Goal: Information Seeking & Learning: Compare options

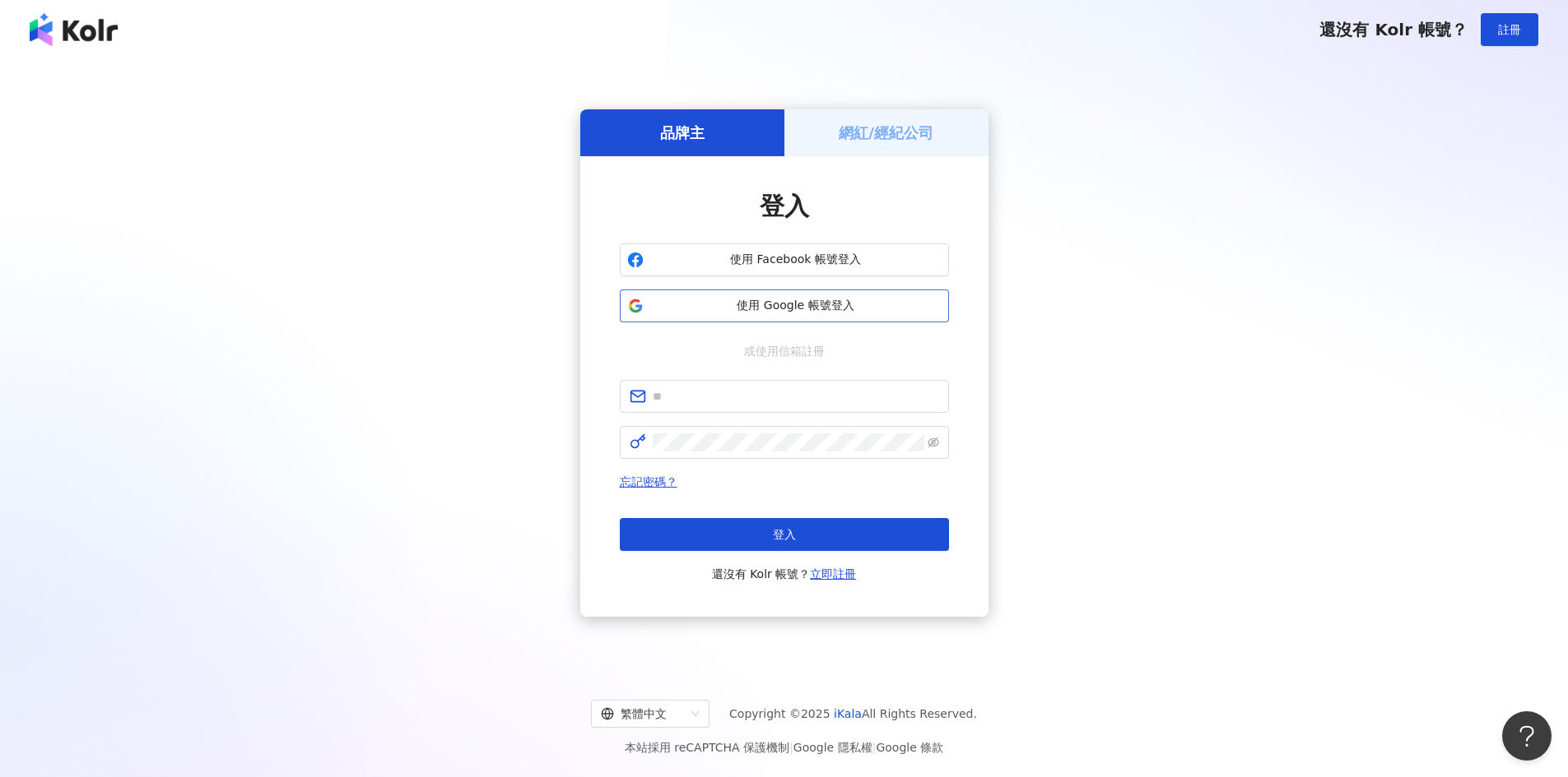
click at [800, 302] on span "使用 Google 帳號登入" at bounding box center [796, 305] width 292 height 16
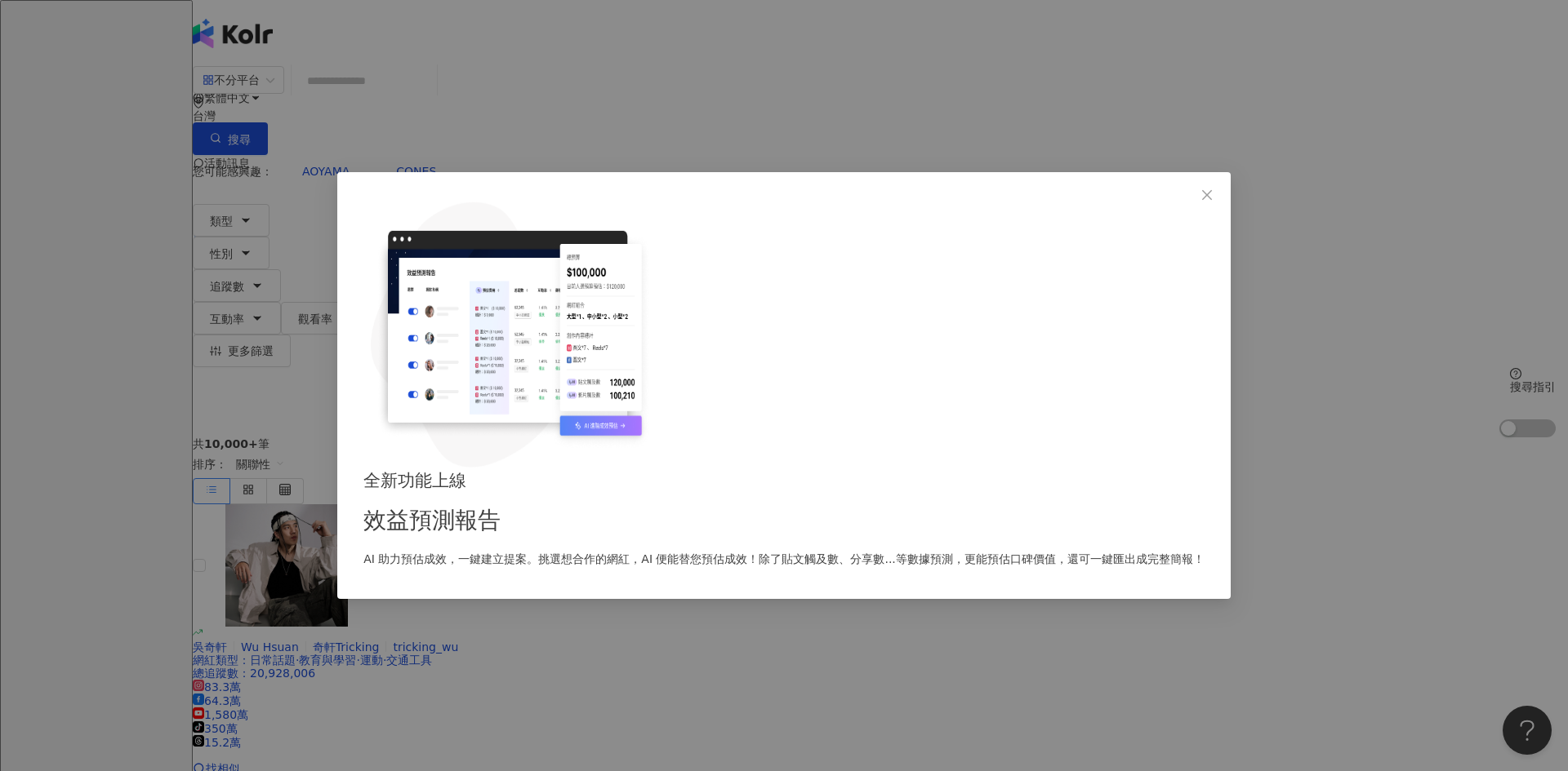
click at [248, 195] on div "全新功能上線 效益預測報告 AI 助力預估成效，一鍵建立提案。挑選想合作的網紅，AI 便能替您預估成效！除了貼文觸及數、分享數...等數據預測，更能預估口碑價…" at bounding box center [784, 386] width 1568 height 771
click at [1201, 202] on icon "close" at bounding box center [1207, 195] width 13 height 13
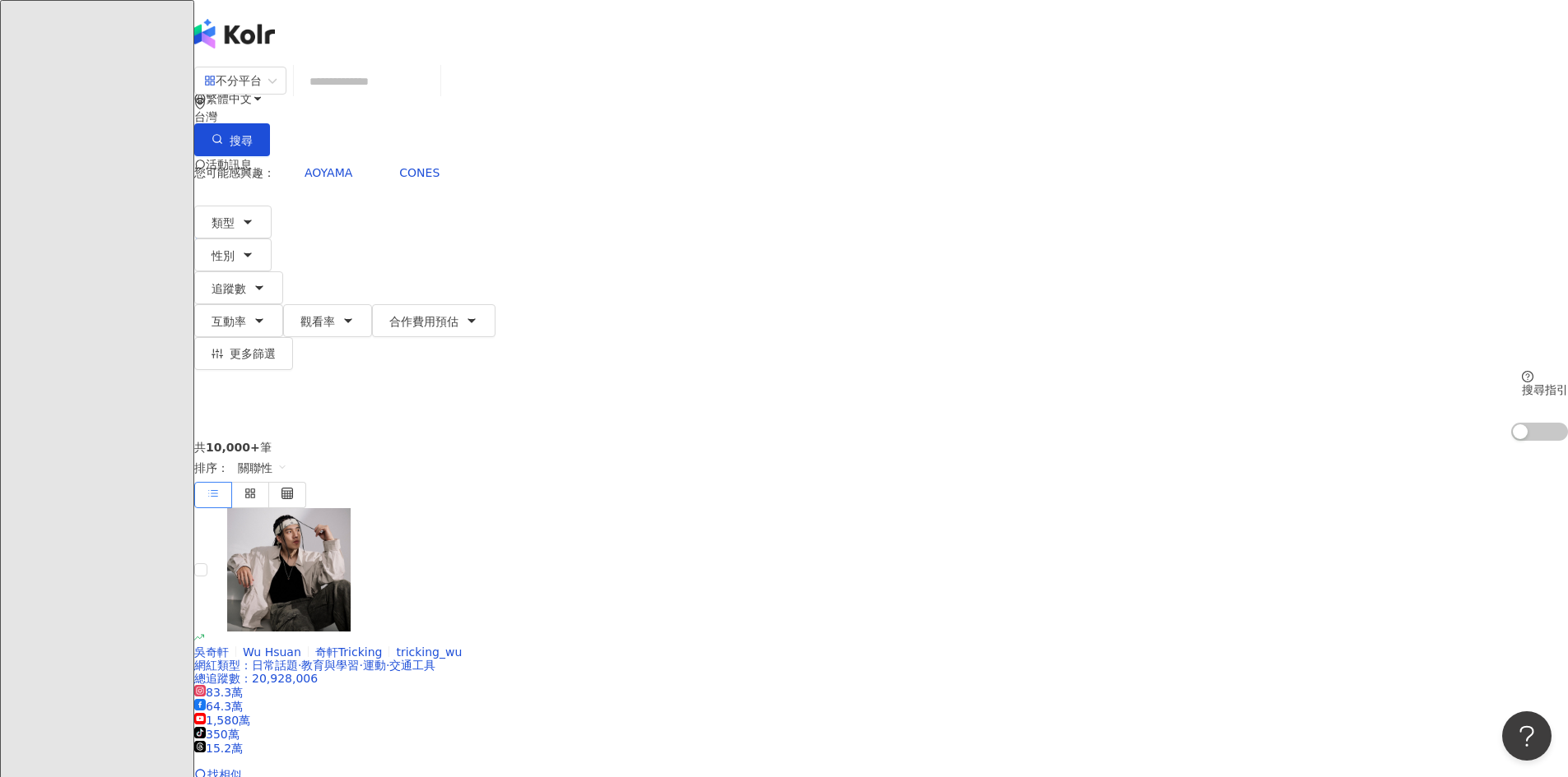
click at [433, 97] on input "search" at bounding box center [367, 81] width 134 height 31
paste input "*********"
type input "*********"
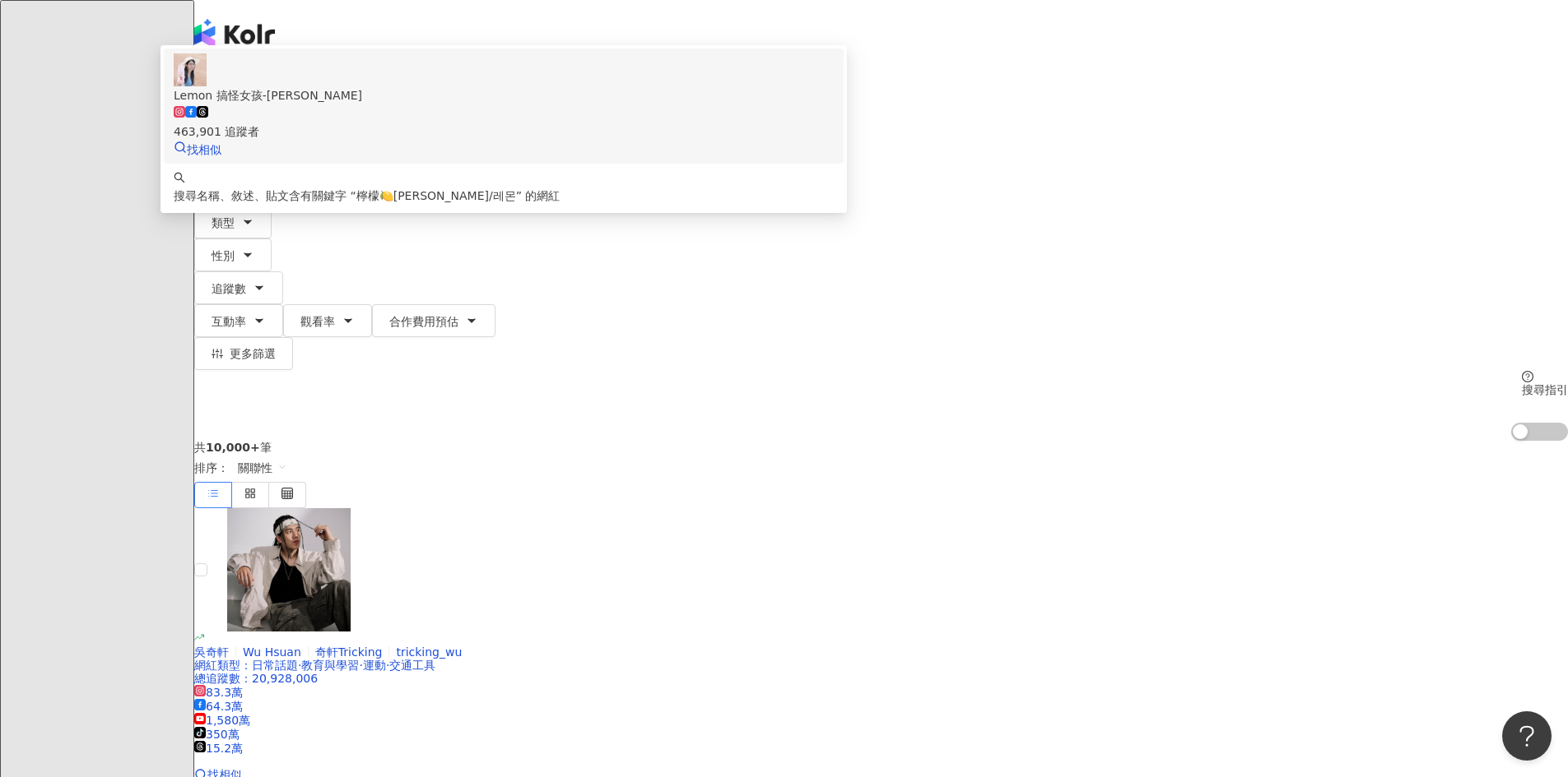
click at [728, 140] on div "463,901 追蹤者" at bounding box center [503, 122] width 660 height 36
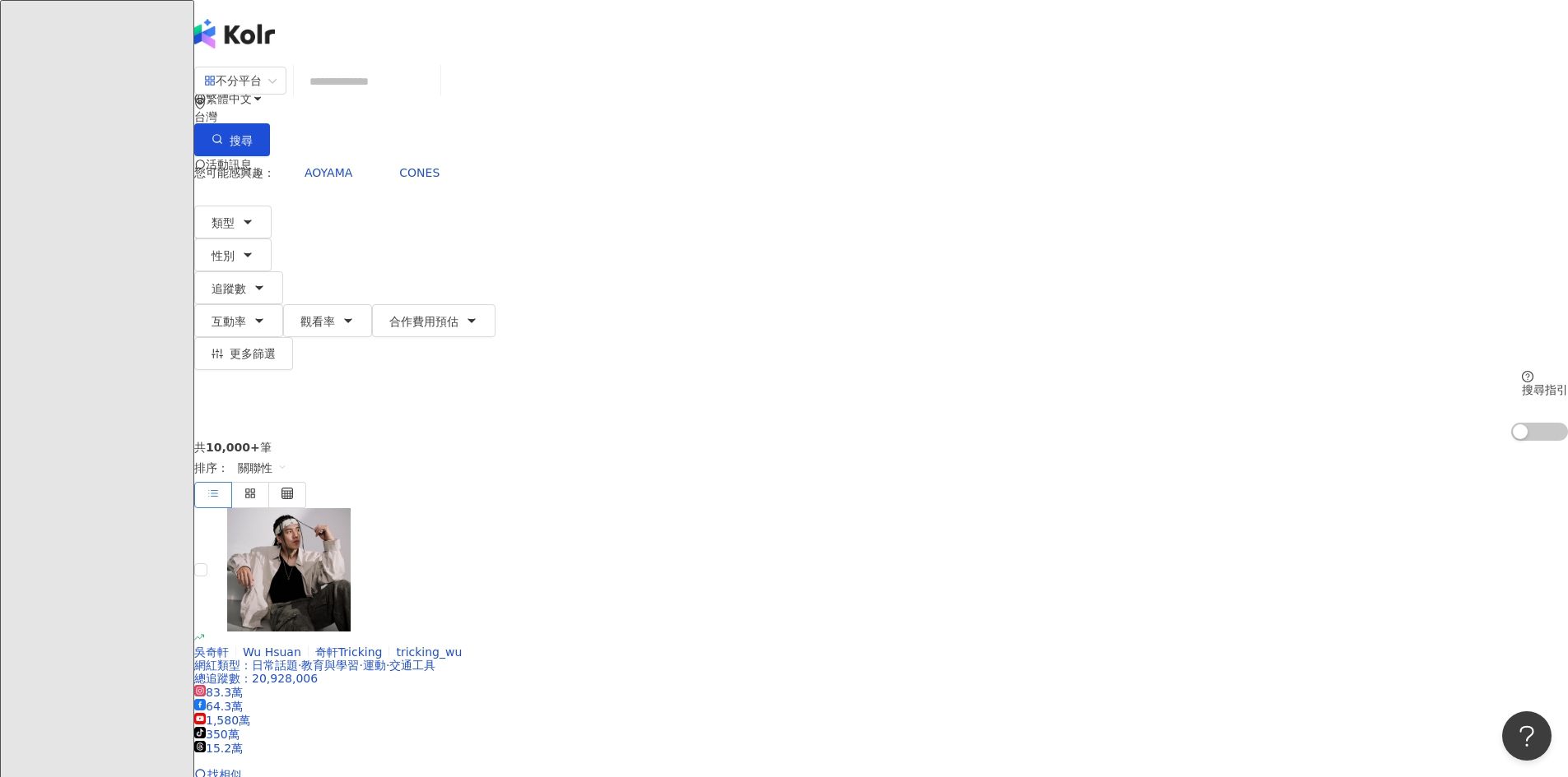
paste input "**********"
type input "**********"
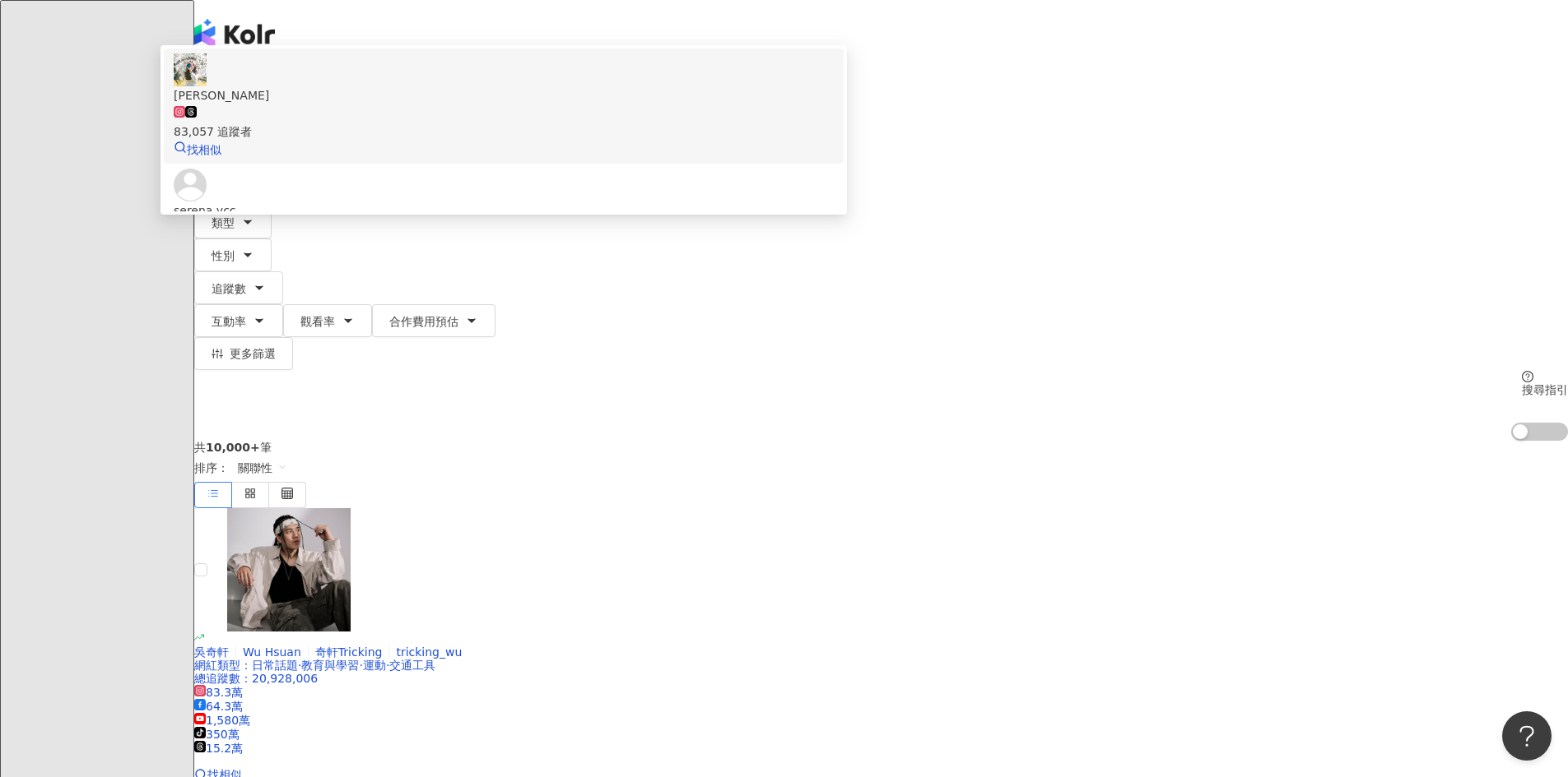
click at [700, 105] on span "Serena Chen" at bounding box center [503, 95] width 660 height 18
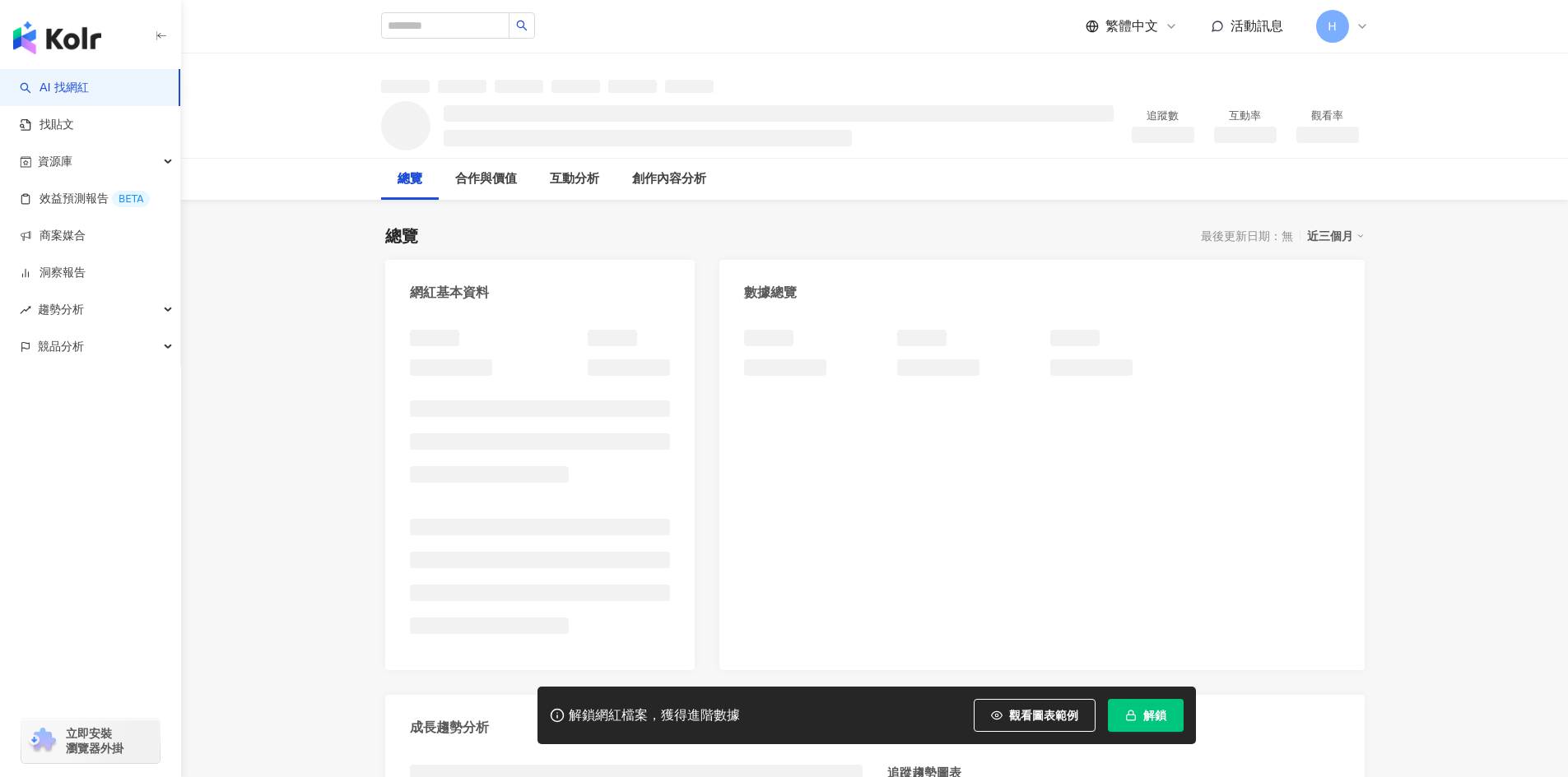
click at [1140, 716] on button "解鎖" at bounding box center [1145, 716] width 76 height 33
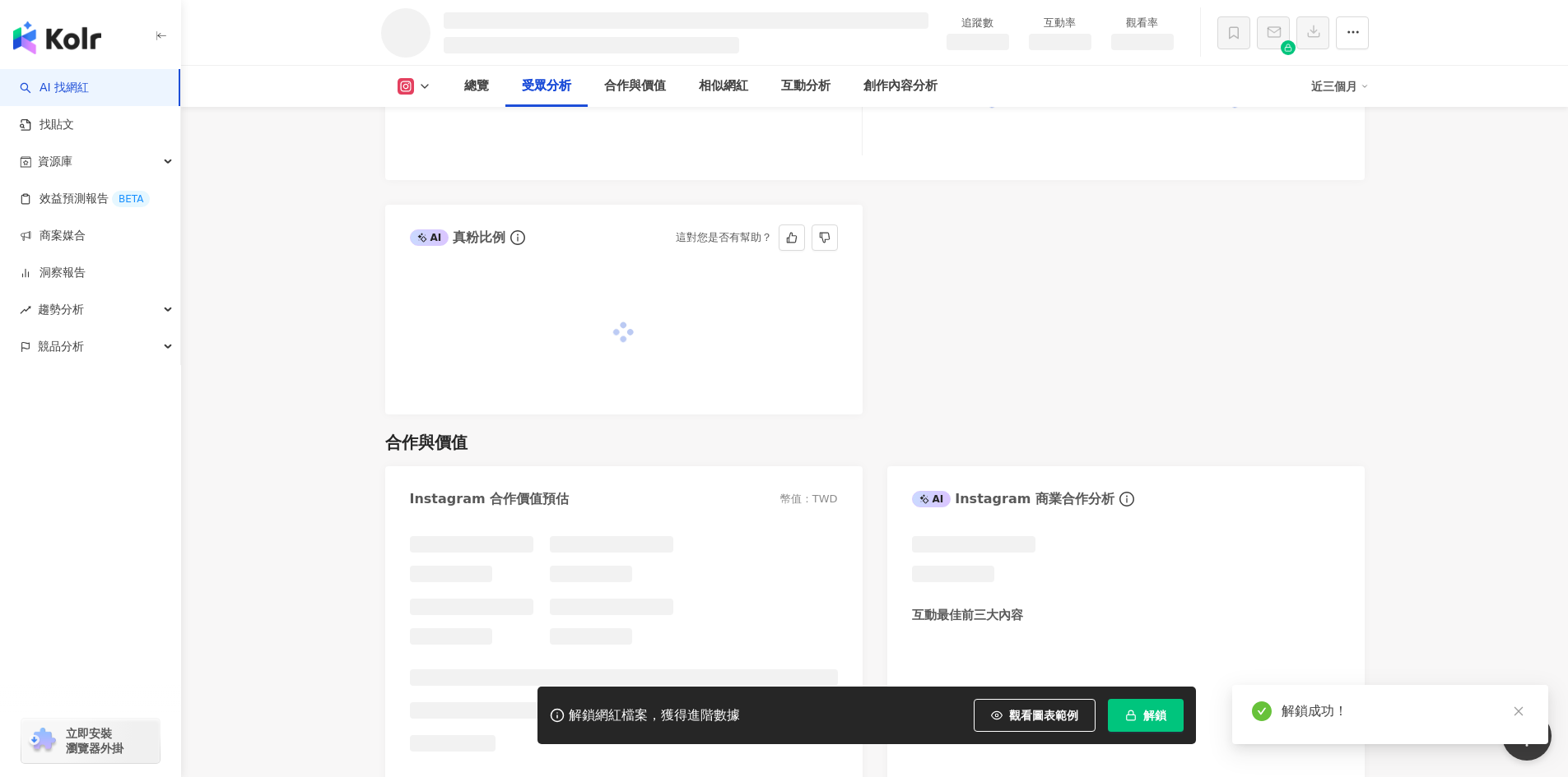
scroll to position [1526, 0]
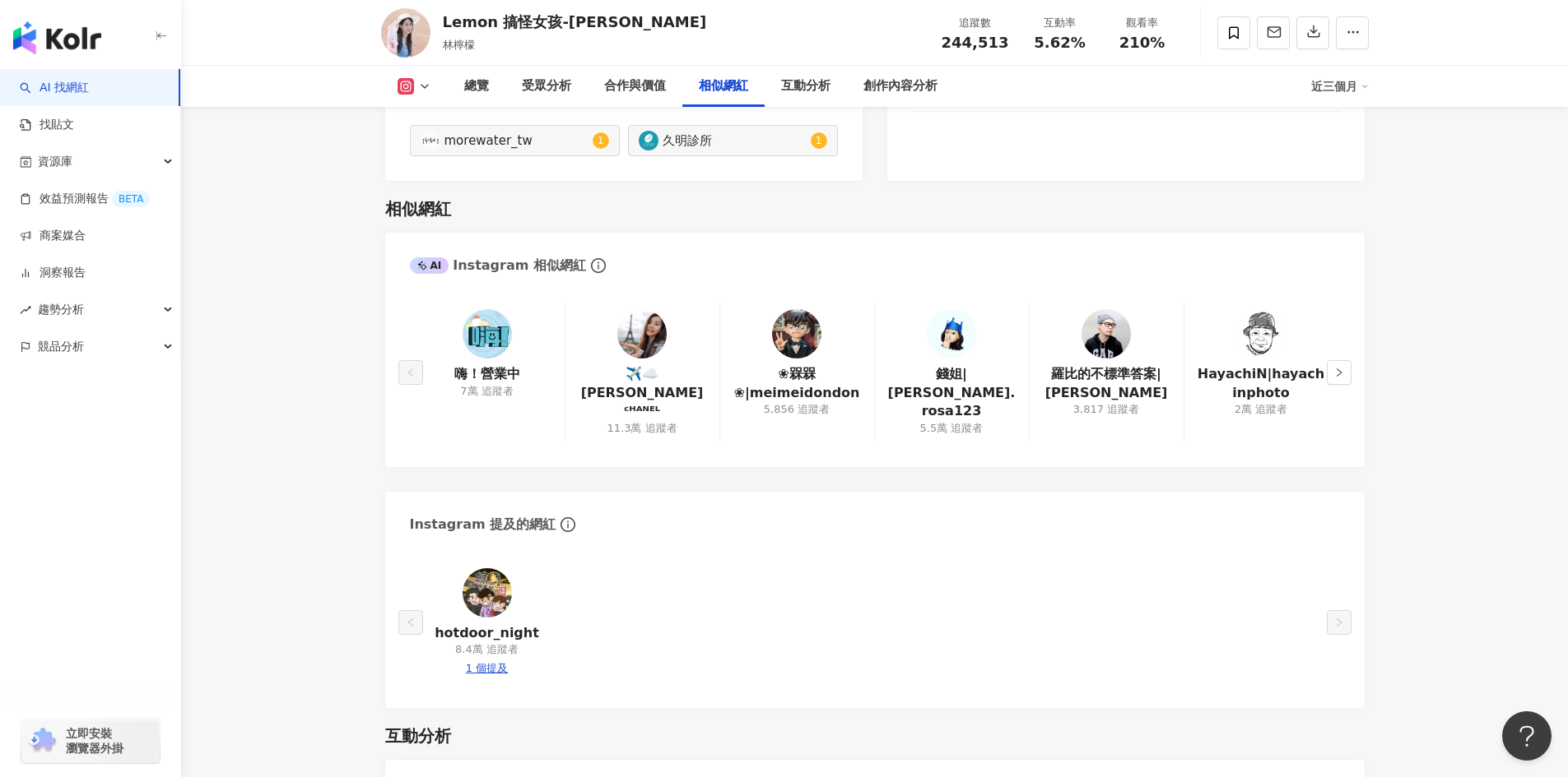
scroll to position [2977, 0]
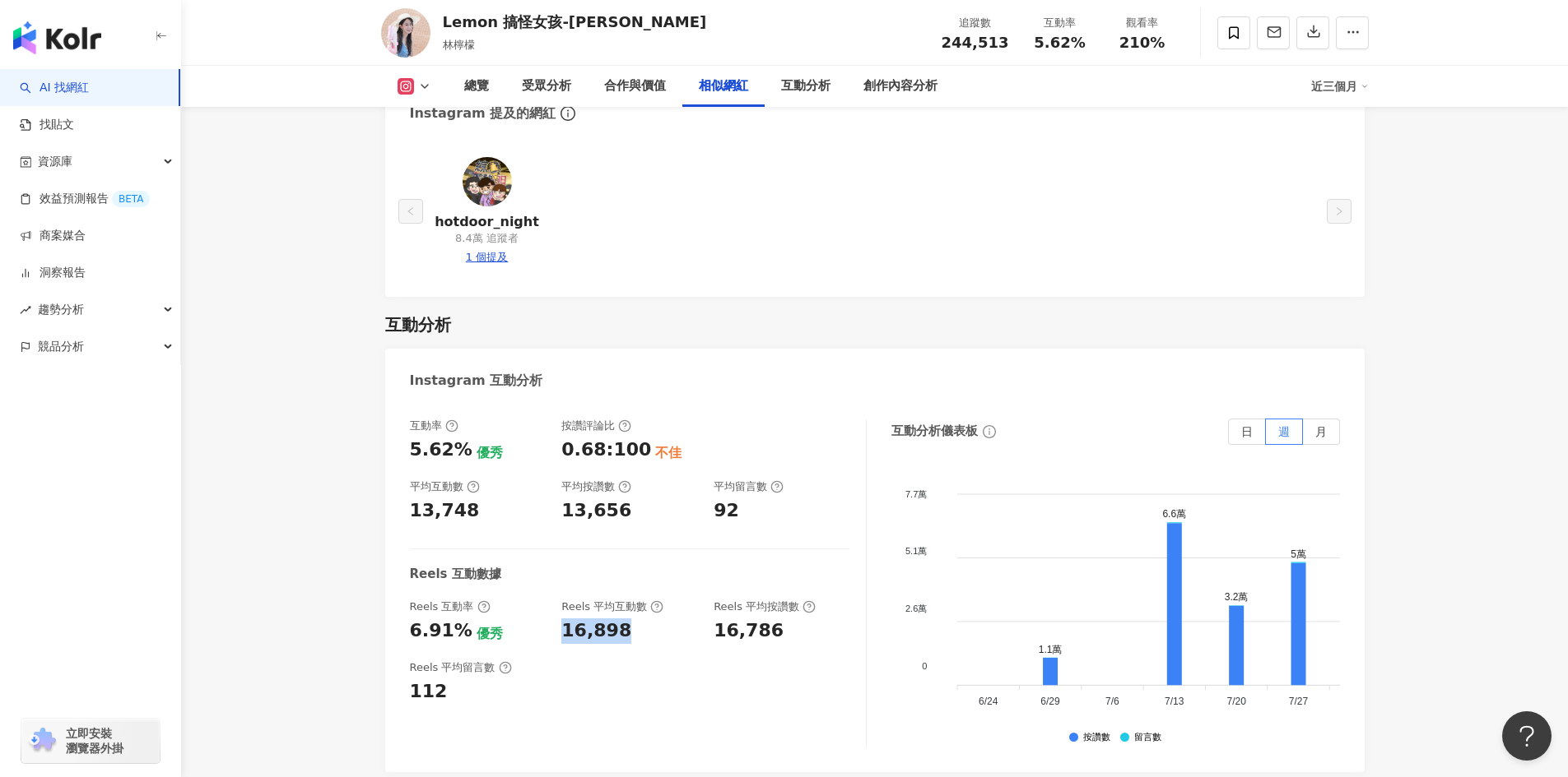
drag, startPoint x: 622, startPoint y: 586, endPoint x: 560, endPoint y: 586, distance: 62.0
click at [560, 600] on div "Reels 互動率 6.91% 優秀 Reels 平均互動數 16,898 Reels 平均按讚數 16,786" at bounding box center [629, 622] width 439 height 45
copy div "16,898"
drag, startPoint x: 472, startPoint y: 469, endPoint x: 411, endPoint y: 478, distance: 61.7
click at [411, 499] on div "13,748" at bounding box center [478, 512] width 136 height 25
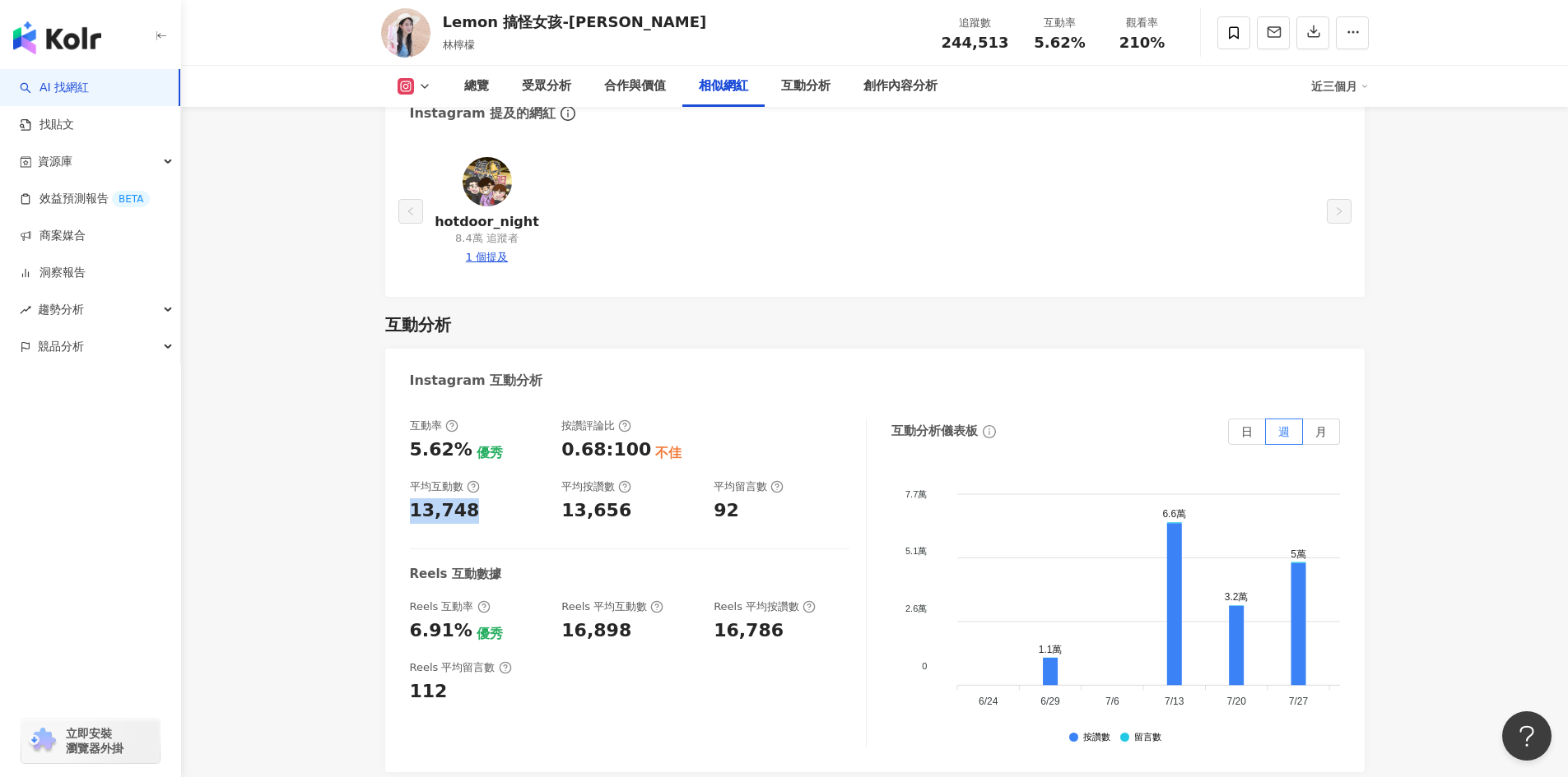
copy div "13,748"
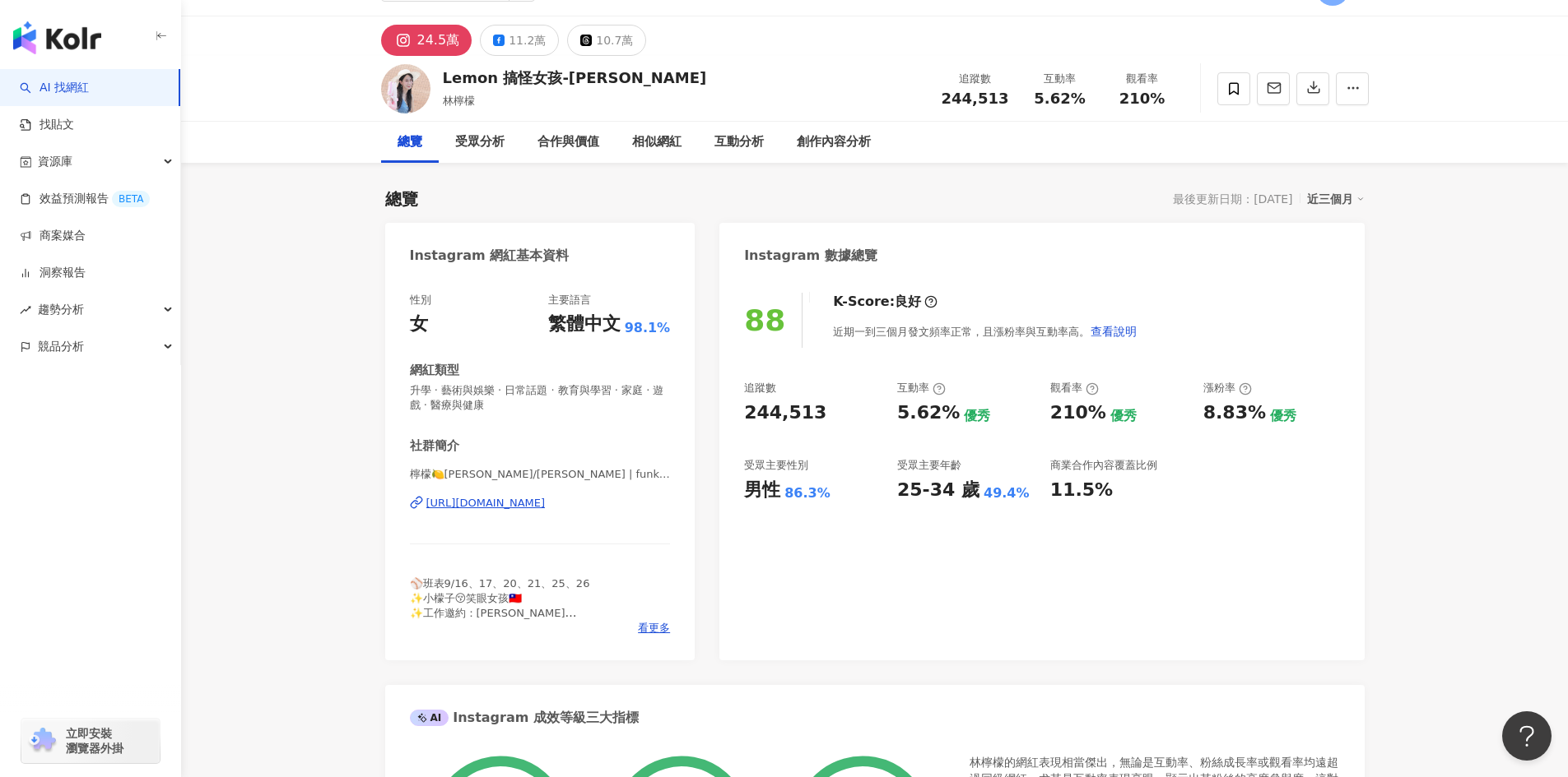
scroll to position [0, 0]
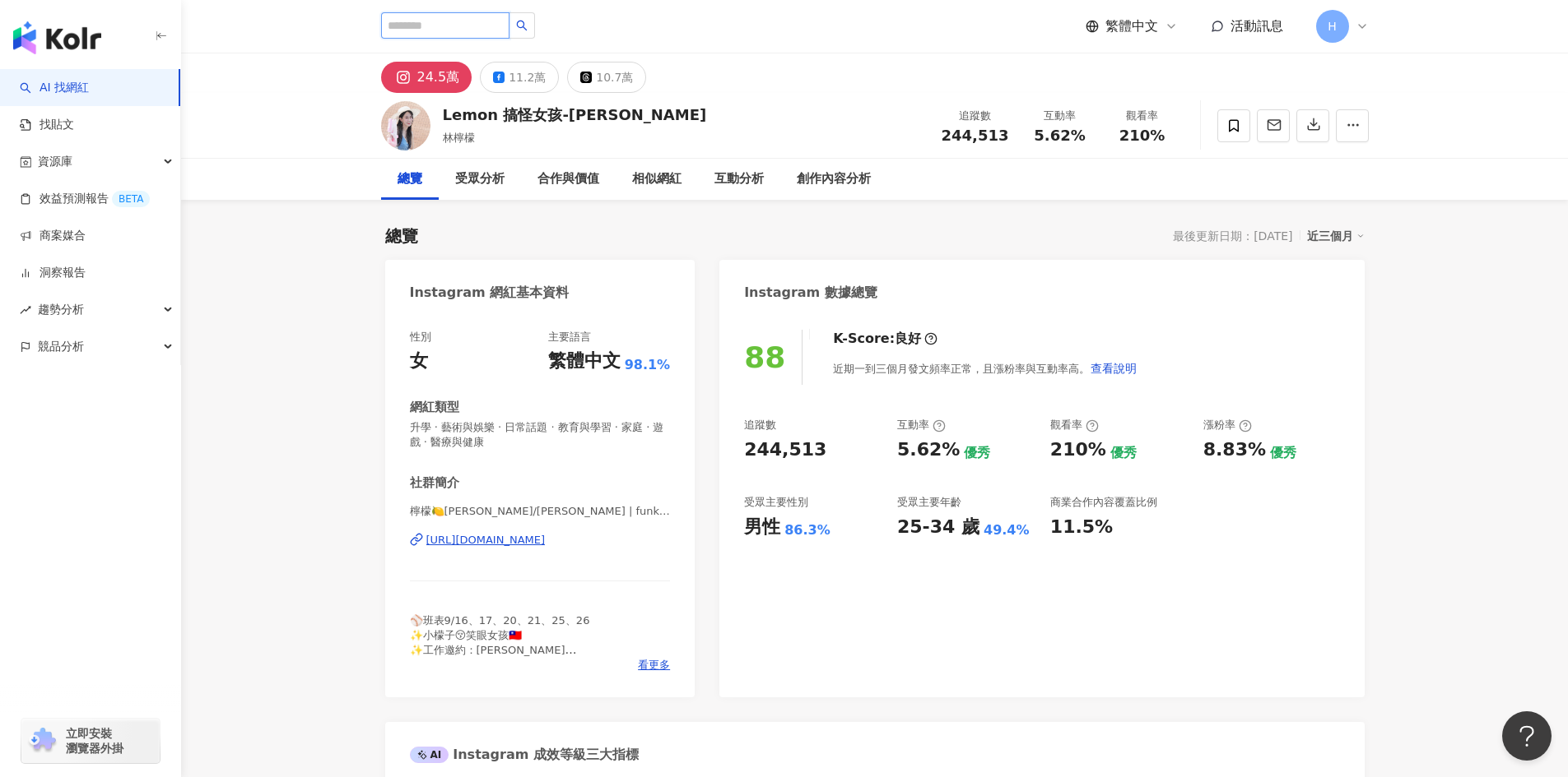
click at [455, 28] on input "search" at bounding box center [445, 25] width 128 height 26
paste input "********"
type input "********"
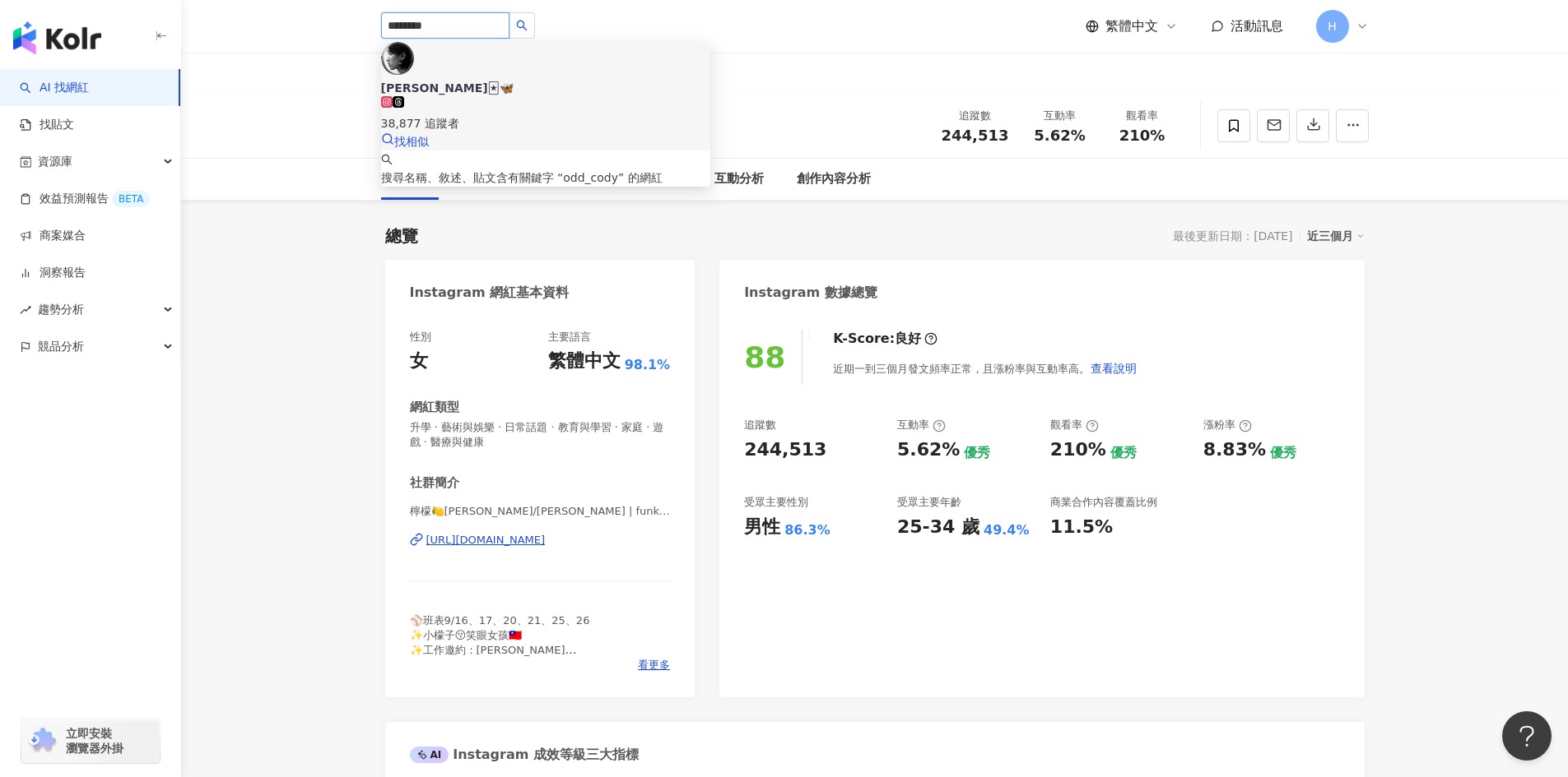
click at [549, 96] on div "38,877 追蹤者" at bounding box center [546, 113] width 329 height 36
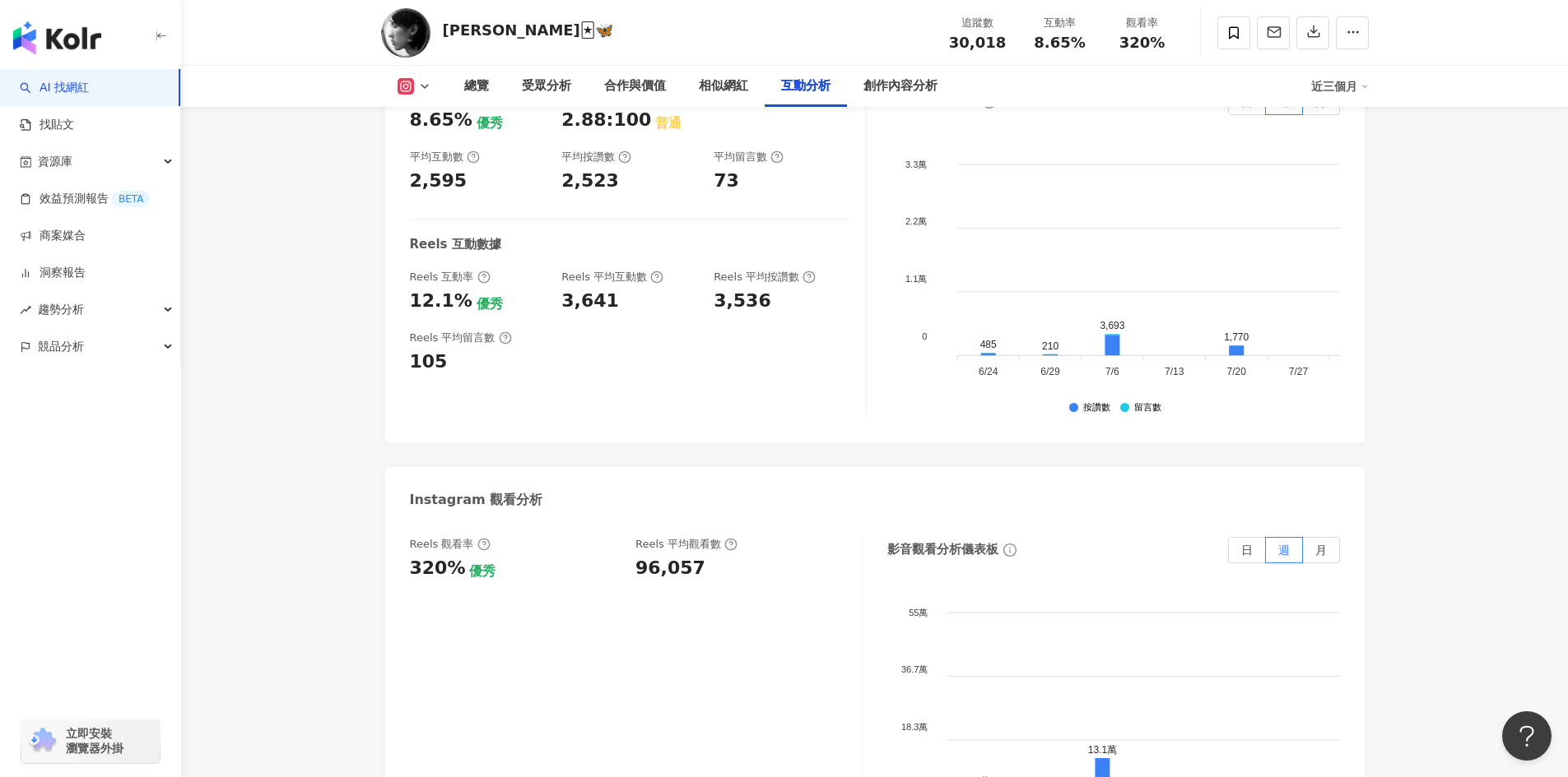
scroll to position [3497, 0]
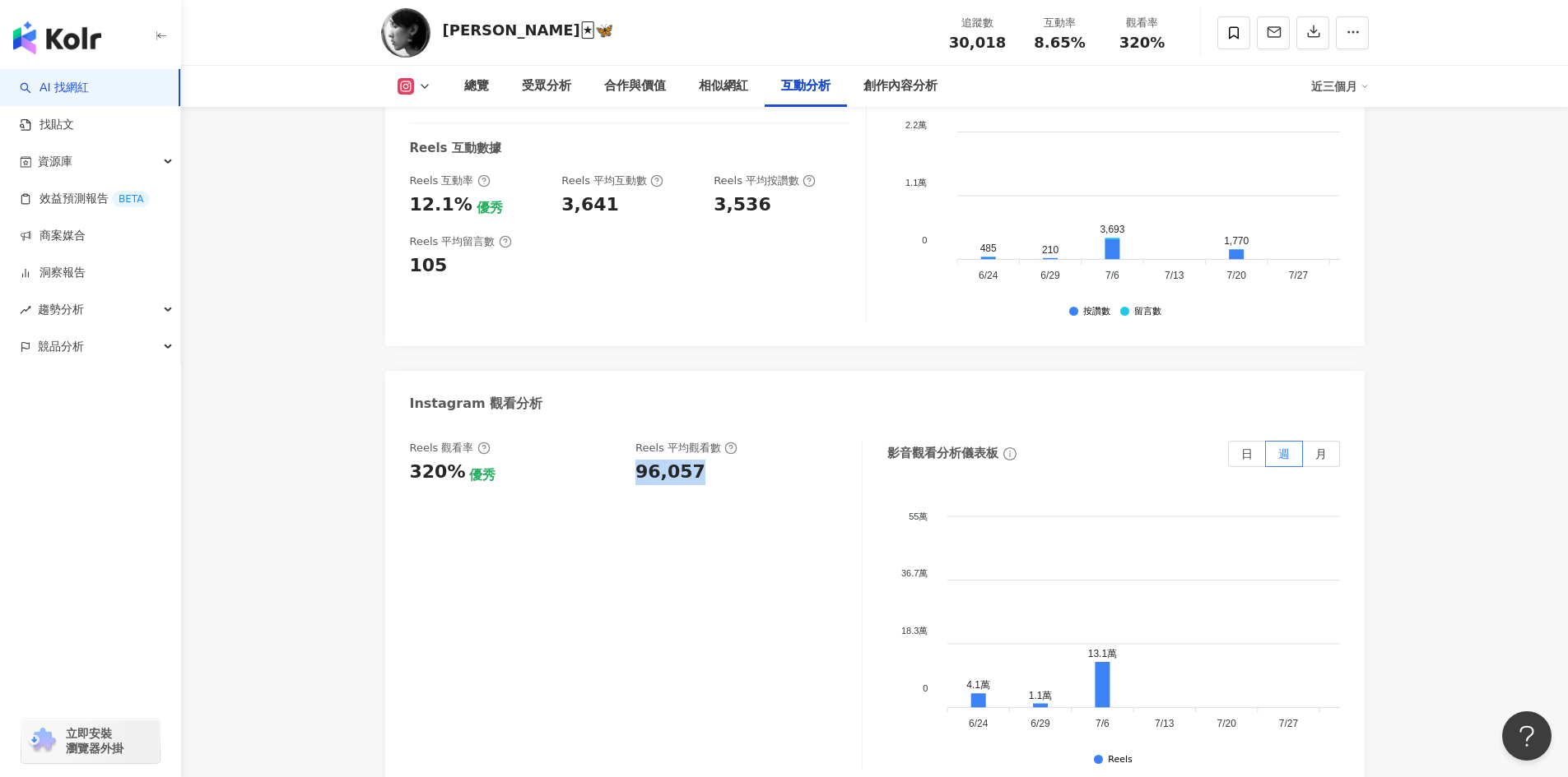
drag, startPoint x: 700, startPoint y: 455, endPoint x: 633, endPoint y: 456, distance: 67.0
click at [633, 456] on div "Reels 觀看率 320% 優秀 Reels 平均觀看數 96,057" at bounding box center [627, 463] width 435 height 45
copy div "96,057"
drag, startPoint x: 613, startPoint y: 192, endPoint x: 564, endPoint y: 187, distance: 49.3
click at [564, 193] on div "3,641" at bounding box center [629, 205] width 136 height 25
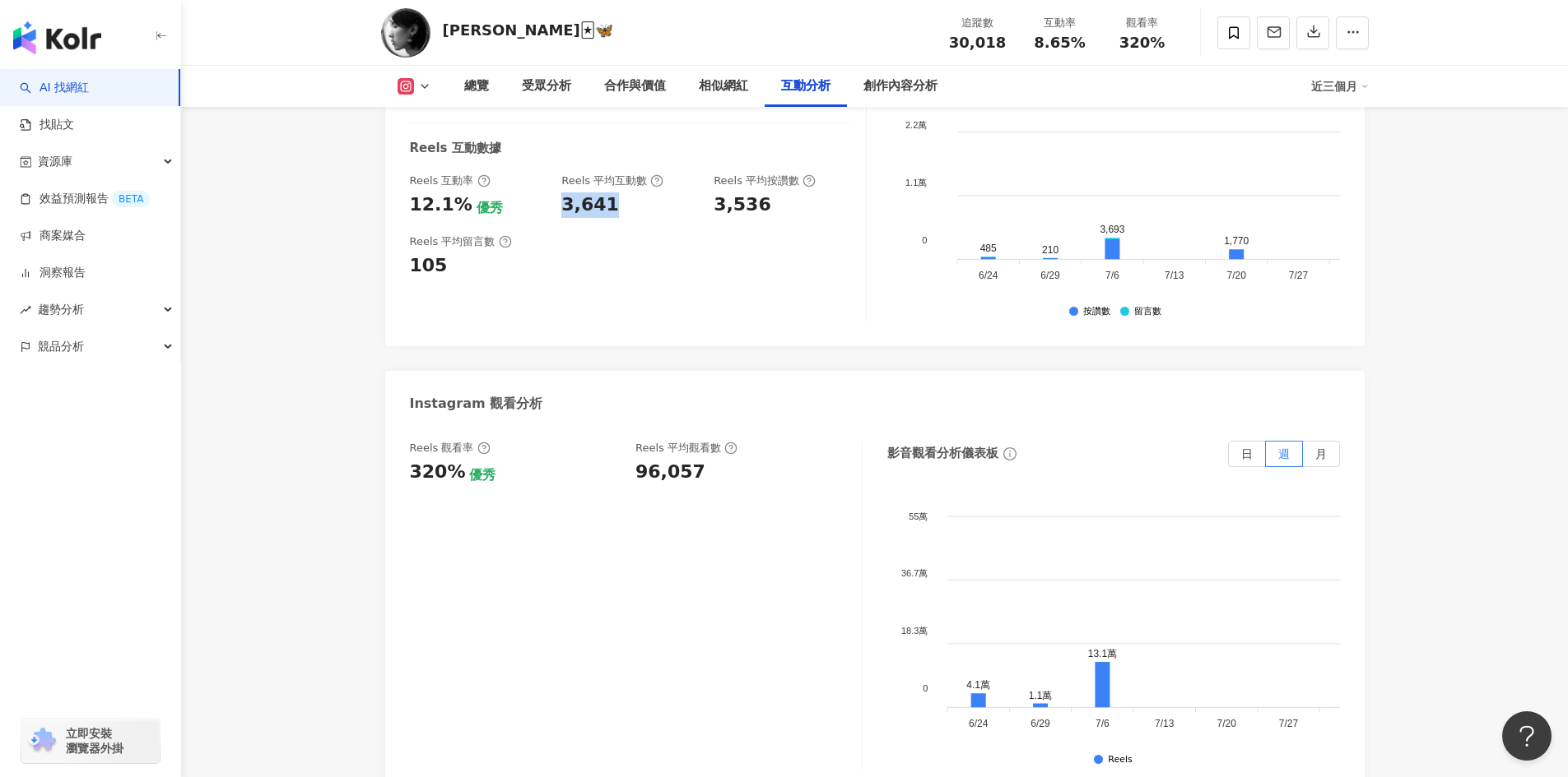
copy div "3,641"
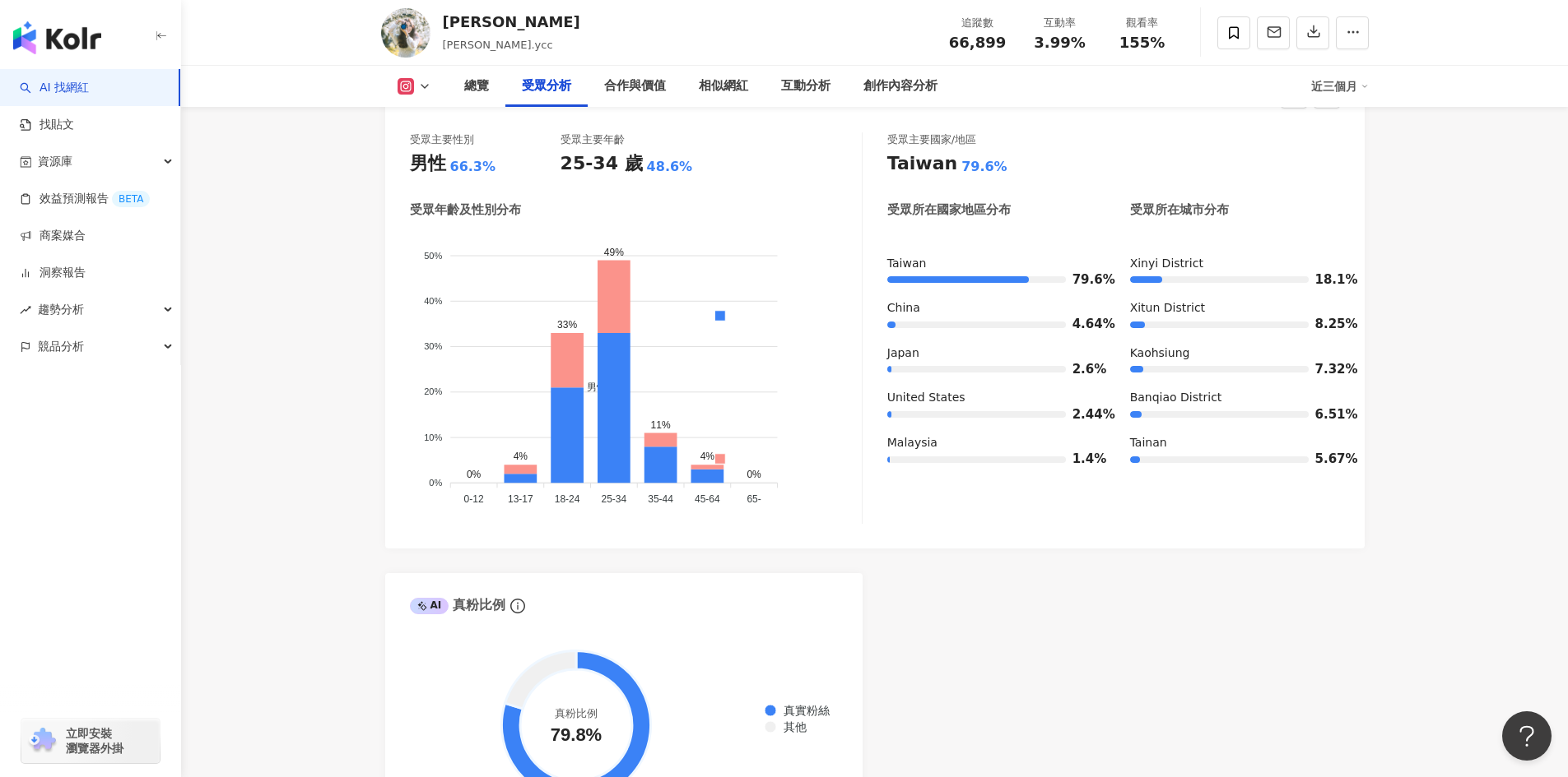
scroll to position [1480, 0]
